Goal: Task Accomplishment & Management: Manage account settings

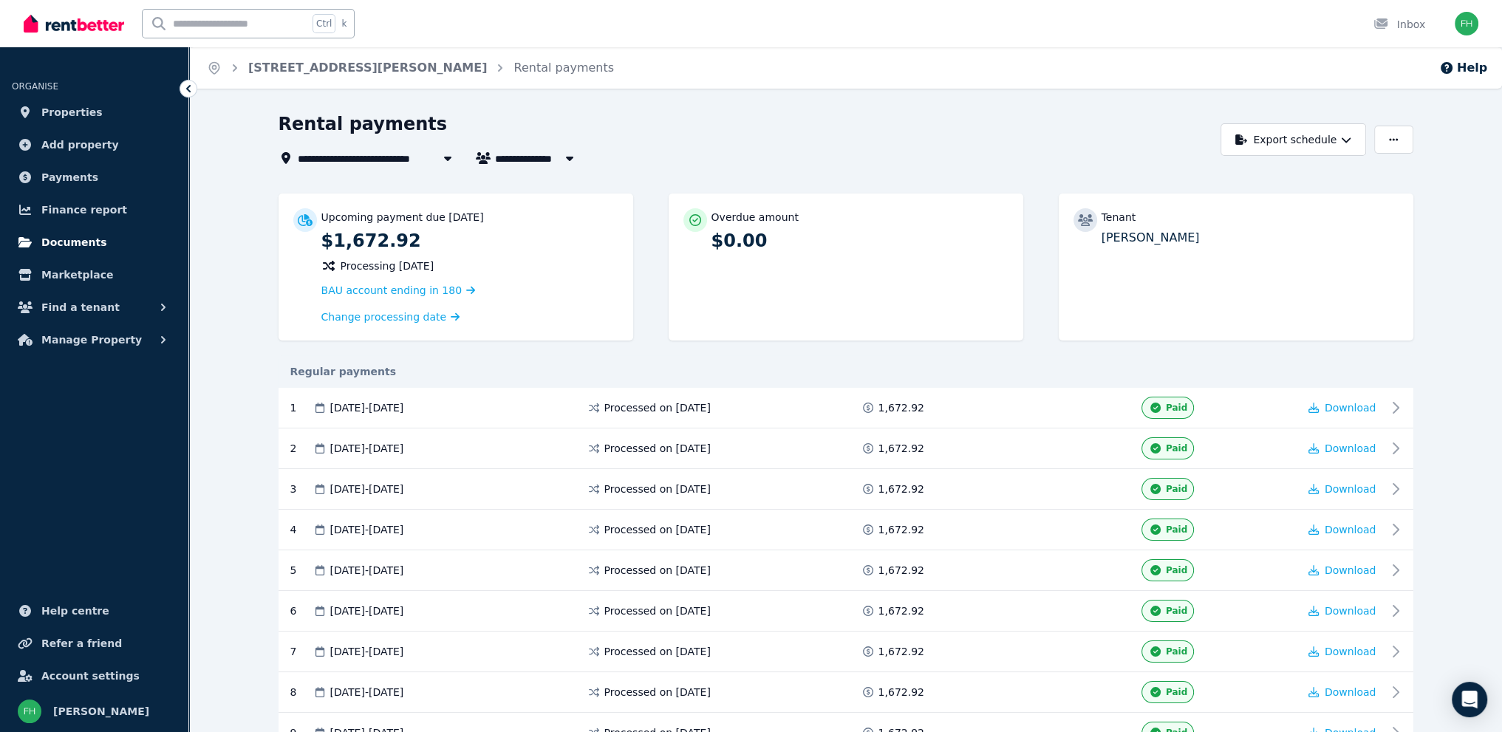
click at [58, 241] on span "Documents" at bounding box center [74, 242] width 66 height 18
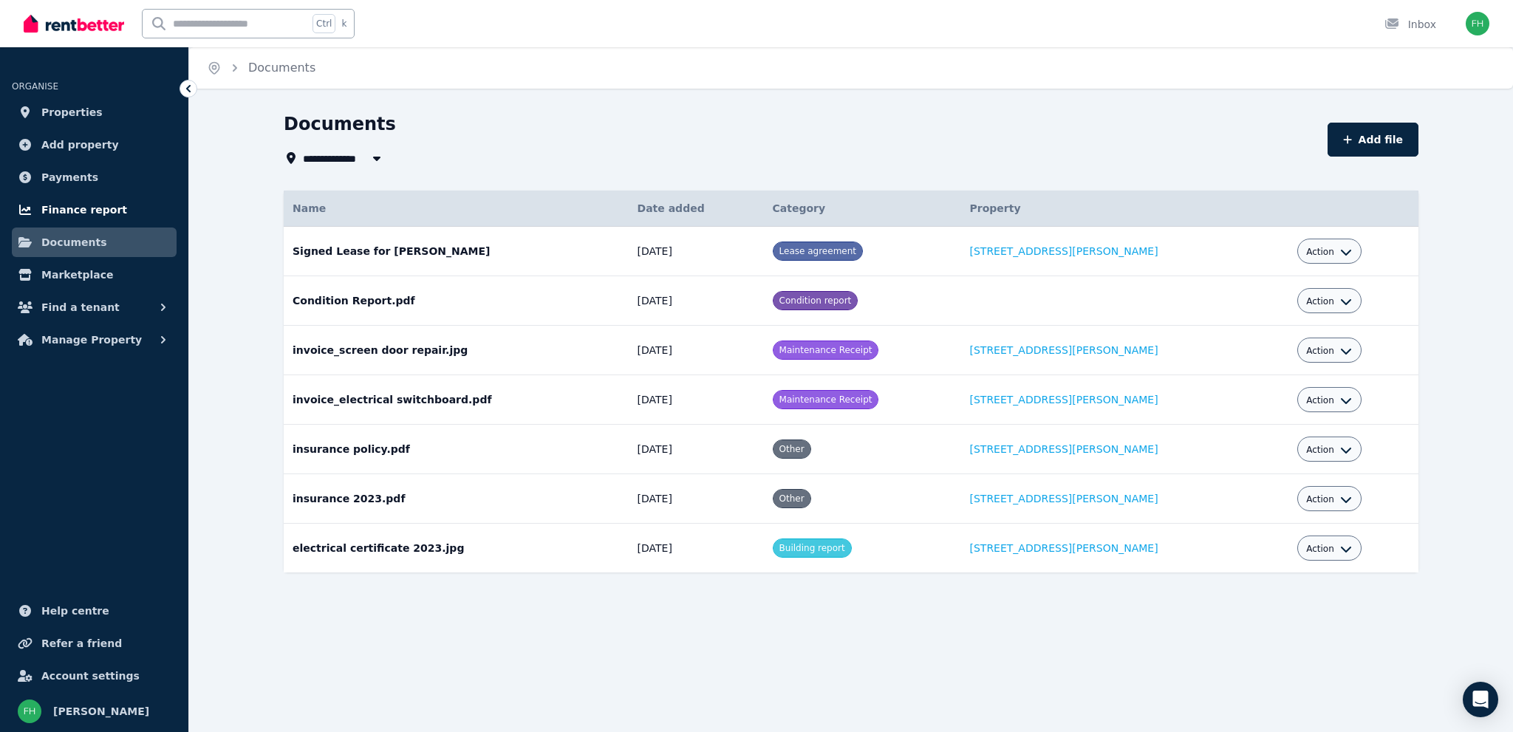
click at [64, 205] on span "Finance report" at bounding box center [84, 210] width 86 height 18
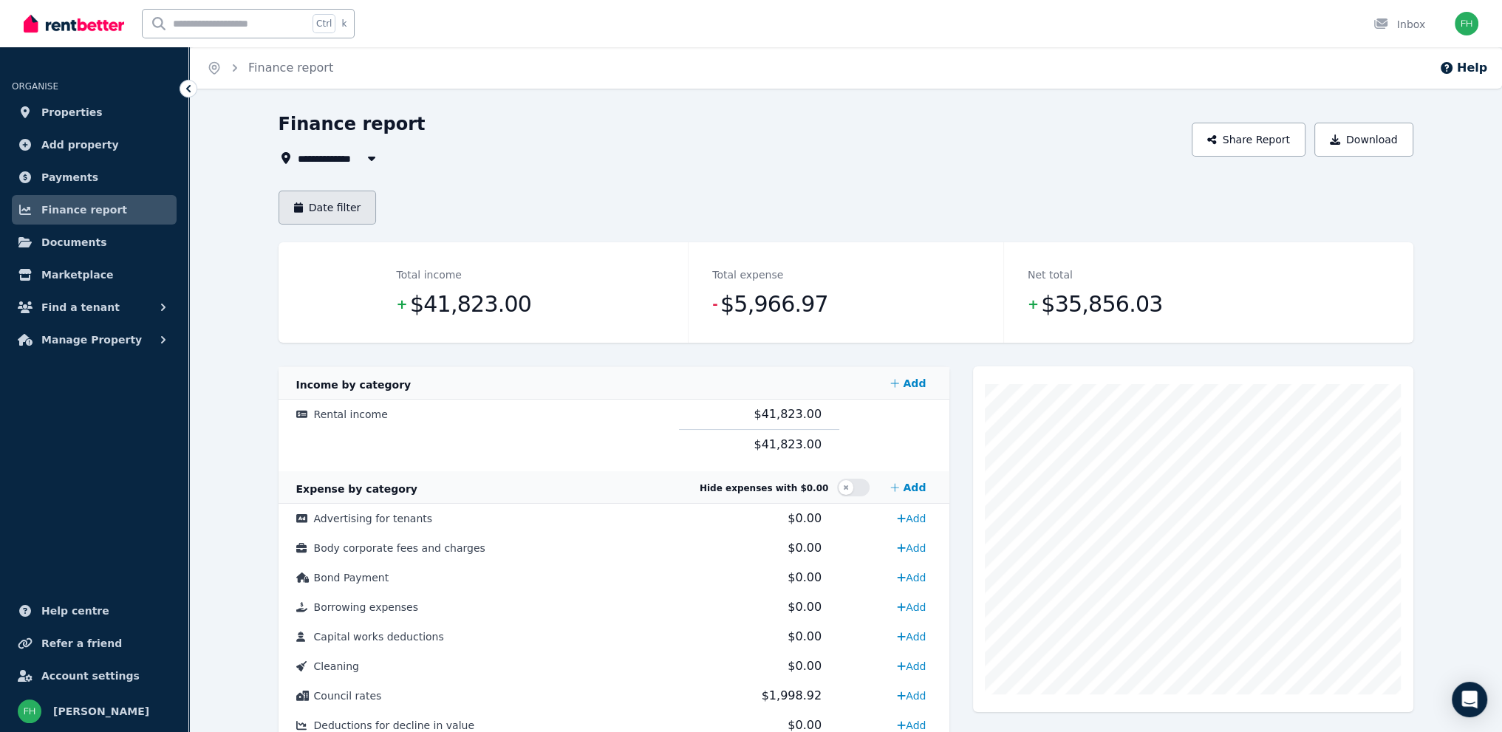
click at [343, 206] on button "Date filter" at bounding box center [327, 208] width 98 height 34
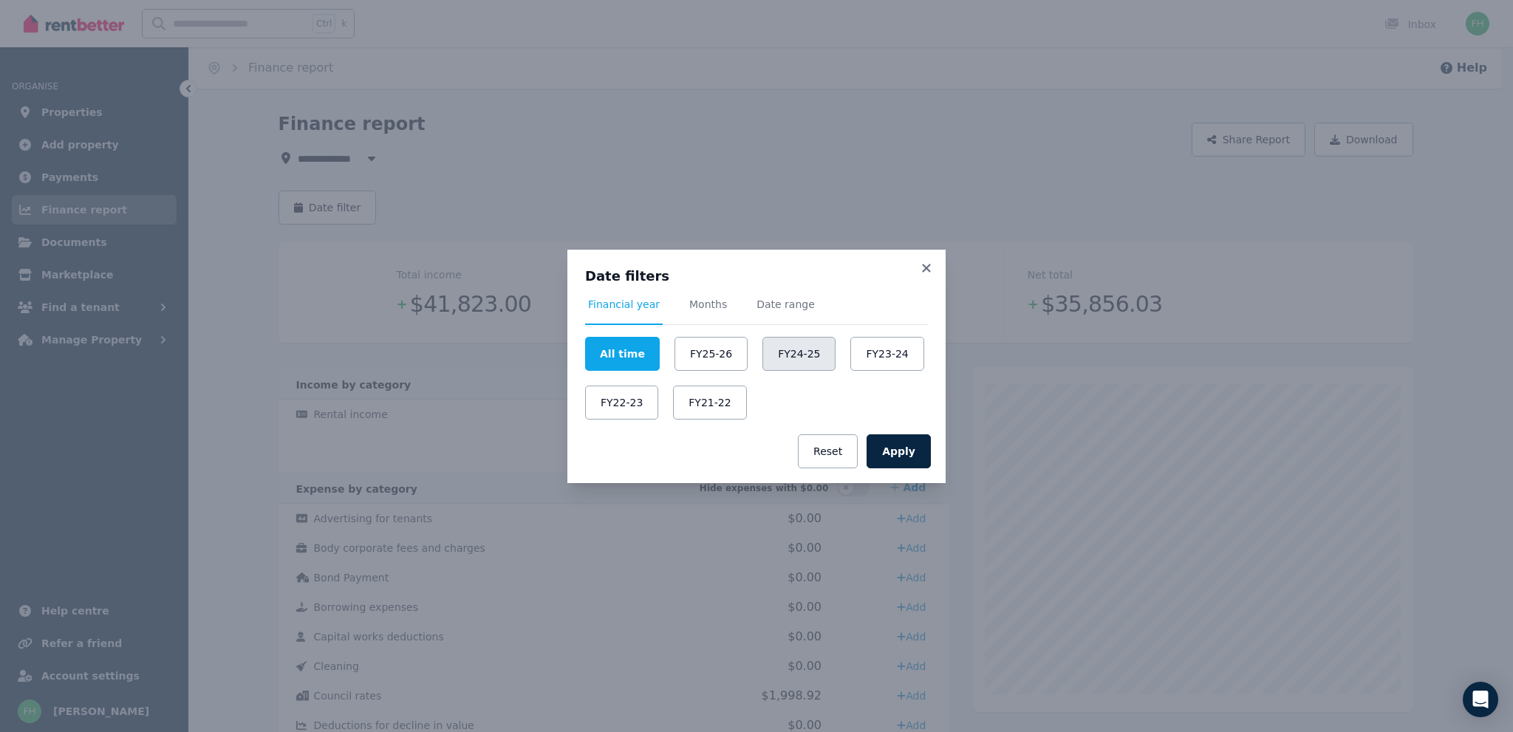
click at [783, 360] on button "FY24-25" at bounding box center [798, 354] width 73 height 34
click at [907, 453] on button "Apply" at bounding box center [898, 451] width 64 height 34
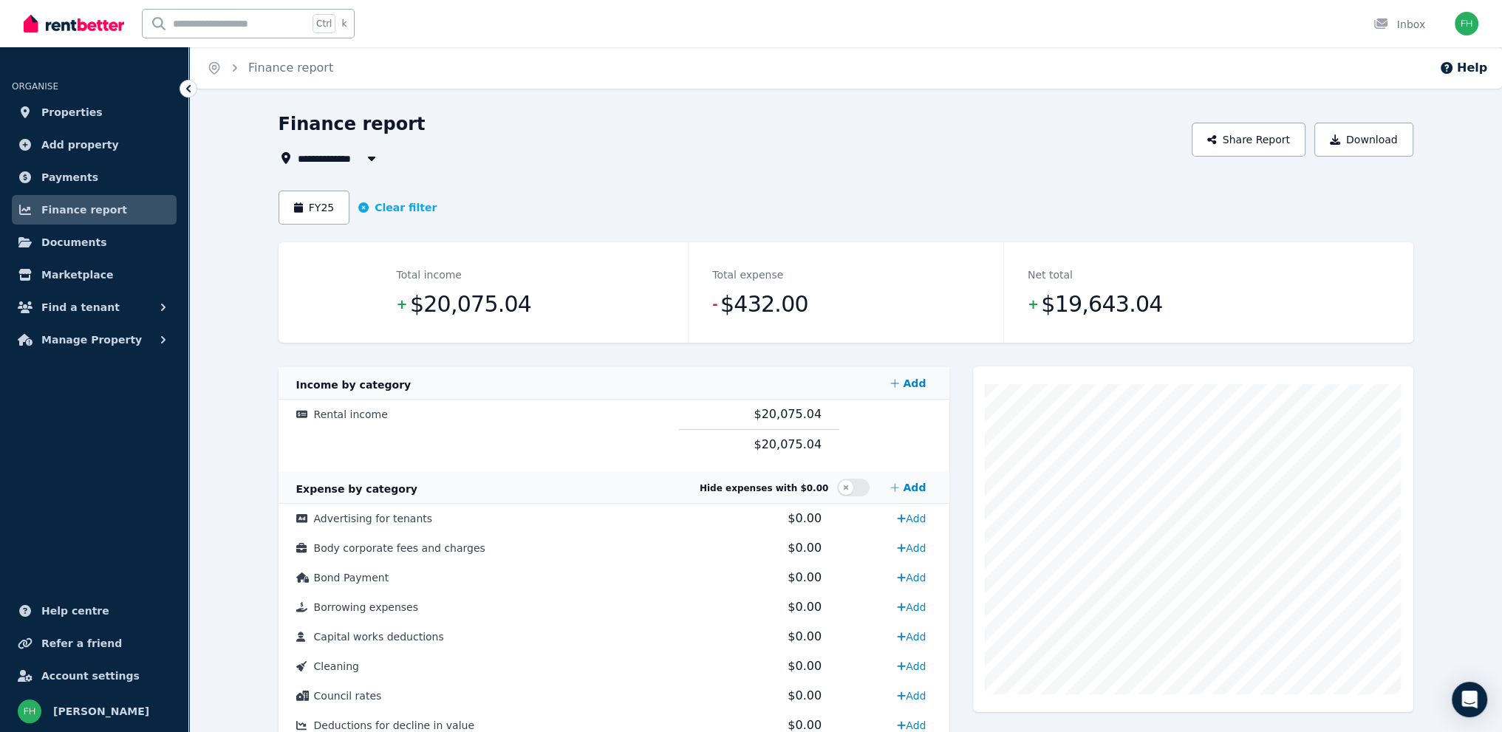
scroll to position [74, 0]
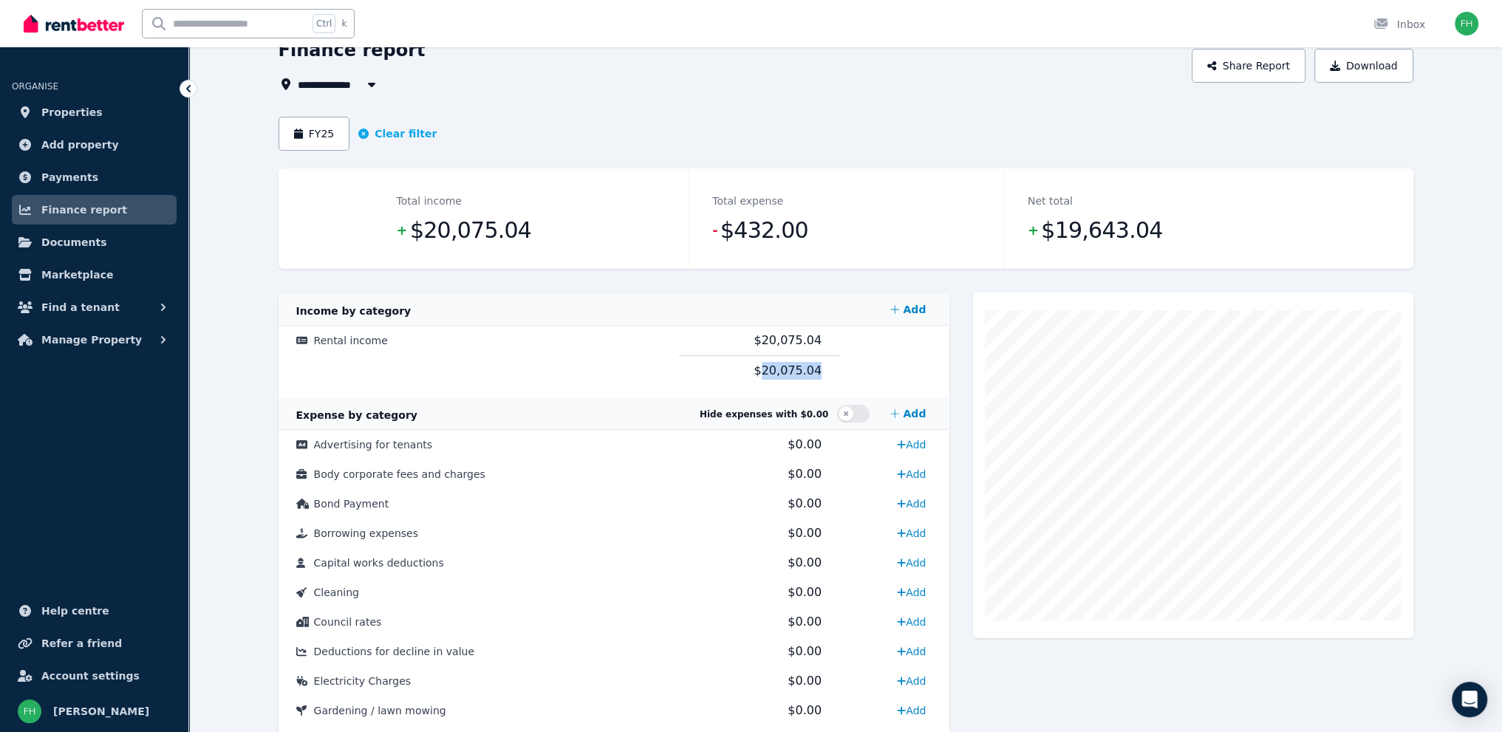
drag, startPoint x: 756, startPoint y: 370, endPoint x: 806, endPoint y: 372, distance: 49.5
click at [806, 372] on td "$20,075.04" at bounding box center [759, 371] width 160 height 30
copy span "20,075.04"
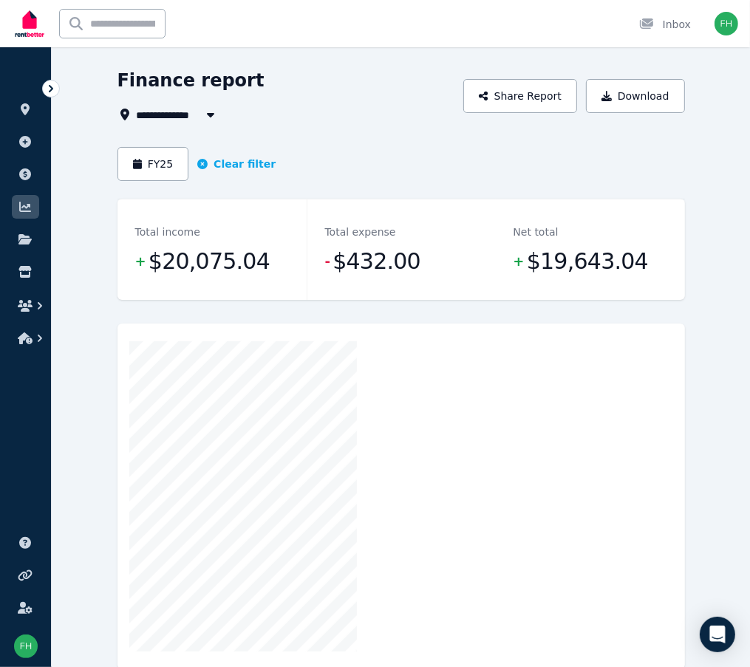
scroll to position [0, 0]
